Goal: Navigation & Orientation: Understand site structure

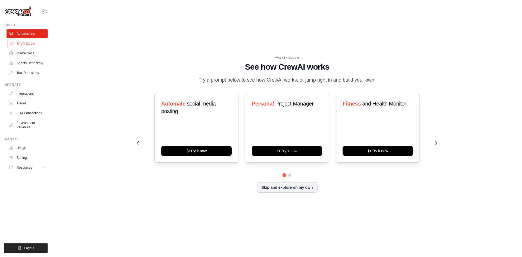
click at [36, 44] on link "Crew Studio" at bounding box center [27, 43] width 41 height 9
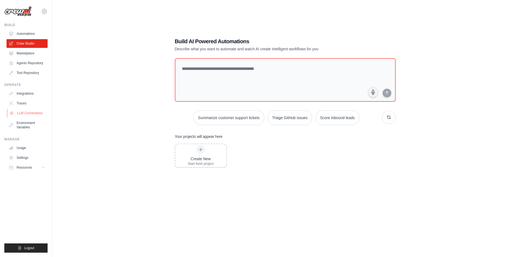
click at [27, 112] on link "LLM Connections" at bounding box center [27, 113] width 41 height 9
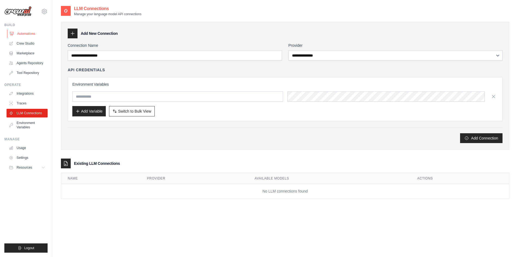
click at [33, 33] on link "Automations" at bounding box center [27, 33] width 41 height 9
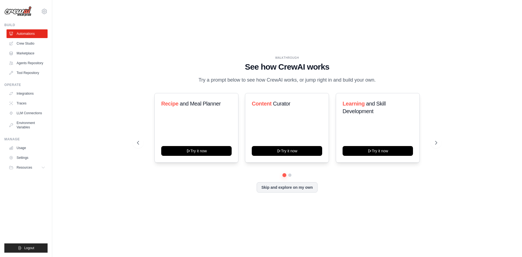
click at [125, 193] on div "WALKTHROUGH See how [PERSON_NAME] works Try a prompt below to see how [PERSON_N…" at bounding box center [287, 128] width 453 height 246
